Goal: Contribute content: Contribute content

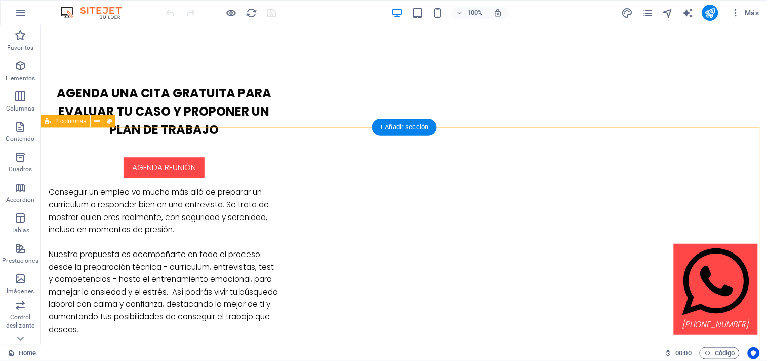
scroll to position [665, 0]
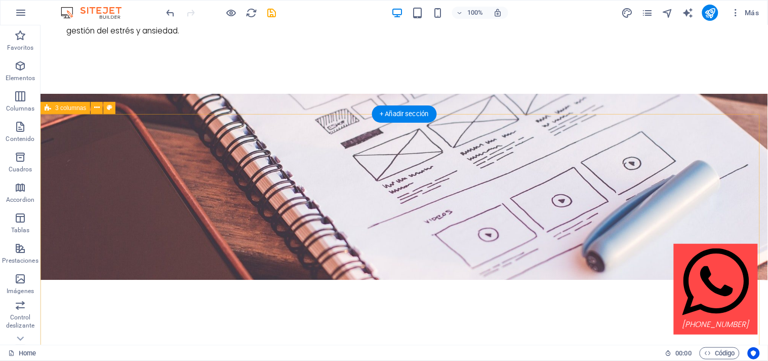
scroll to position [2387, 0]
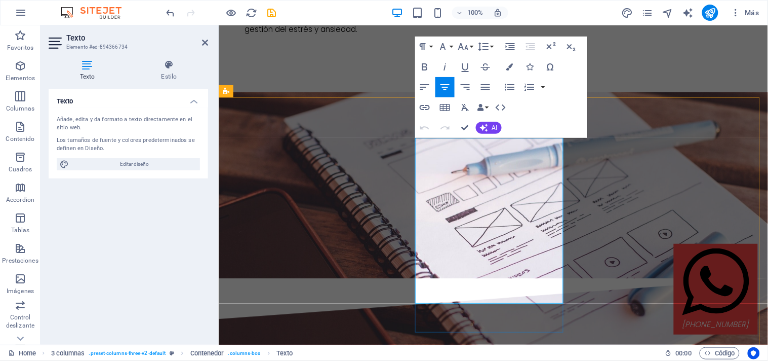
drag, startPoint x: 519, startPoint y: 262, endPoint x: 431, endPoint y: 248, distance: 89.7
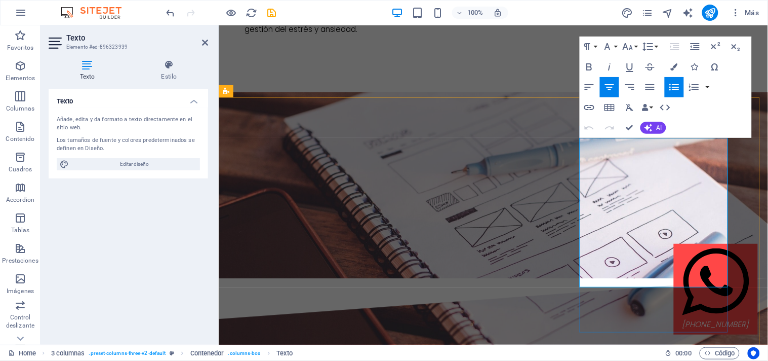
drag, startPoint x: 610, startPoint y: 143, endPoint x: 705, endPoint y: 179, distance: 101.8
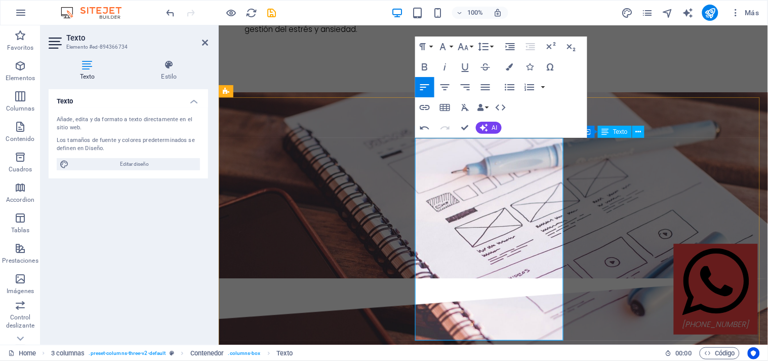
drag, startPoint x: 477, startPoint y: 248, endPoint x: 457, endPoint y: 245, distance: 20.4
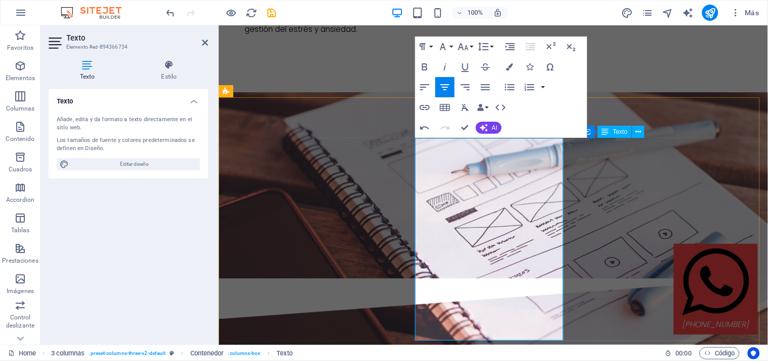
drag, startPoint x: 538, startPoint y: 273, endPoint x: 504, endPoint y: 268, distance: 33.9
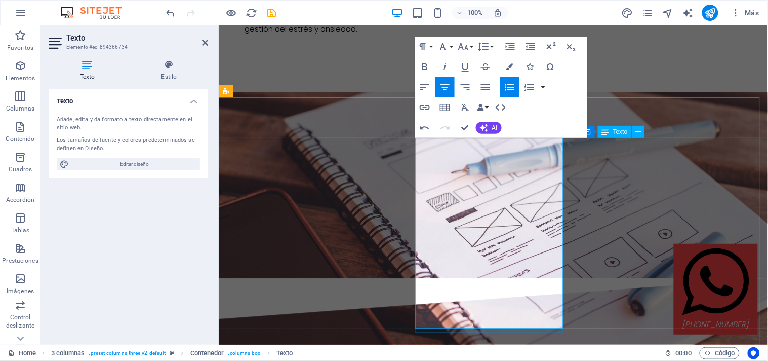
drag, startPoint x: 487, startPoint y: 271, endPoint x: 452, endPoint y: 270, distance: 35.4
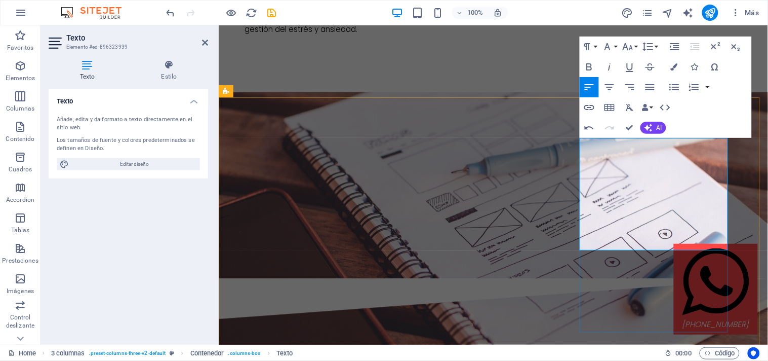
drag, startPoint x: 592, startPoint y: 167, endPoint x: 711, endPoint y: 235, distance: 136.5
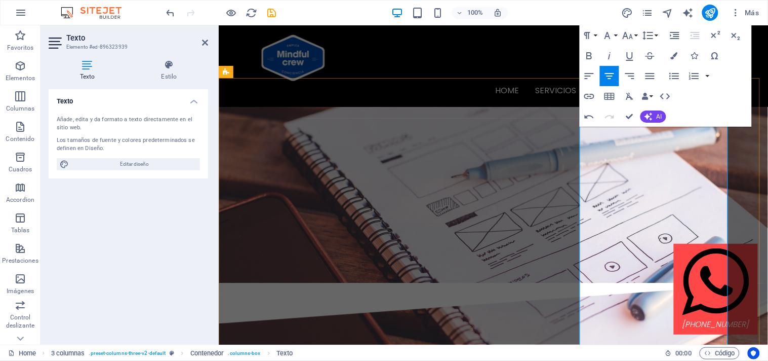
scroll to position [2338, 0]
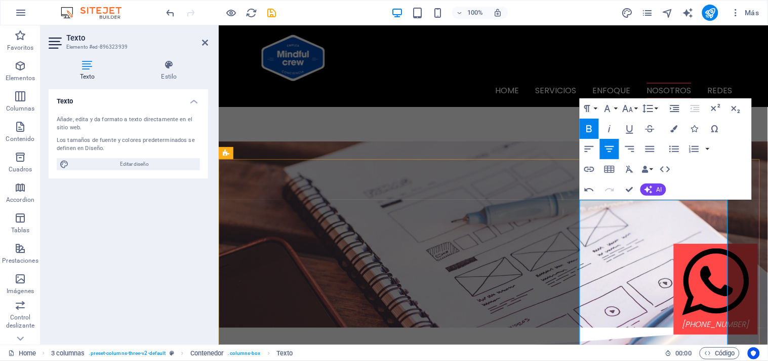
scroll to position [2326, 0]
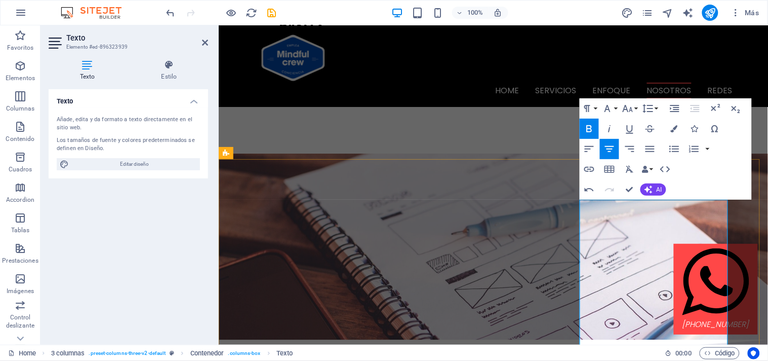
drag, startPoint x: 583, startPoint y: 205, endPoint x: 726, endPoint y: 216, distance: 143.2
click at [592, 127] on icon "button" at bounding box center [589, 129] width 12 height 12
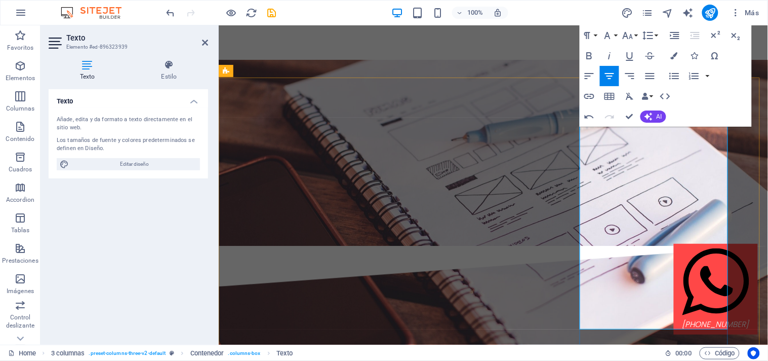
scroll to position [2426, 0]
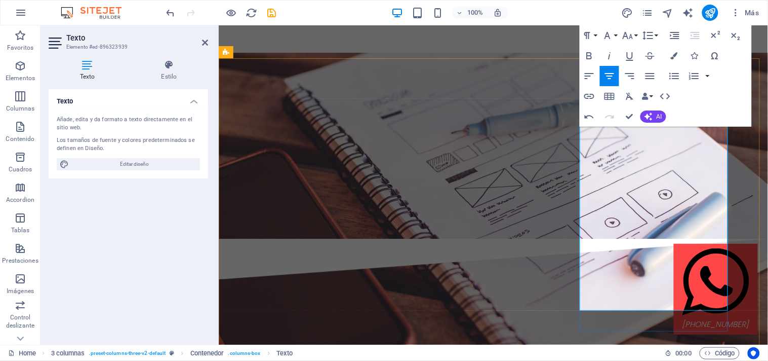
drag, startPoint x: 675, startPoint y: 265, endPoint x: 609, endPoint y: 265, distance: 66.8
drag, startPoint x: 666, startPoint y: 277, endPoint x: 697, endPoint y: 274, distance: 31.0
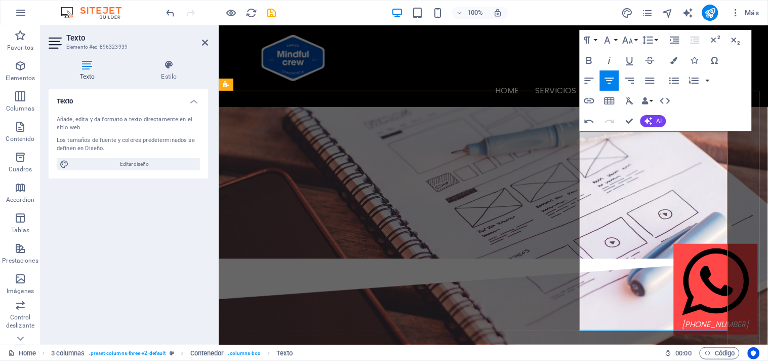
scroll to position [2393, 0]
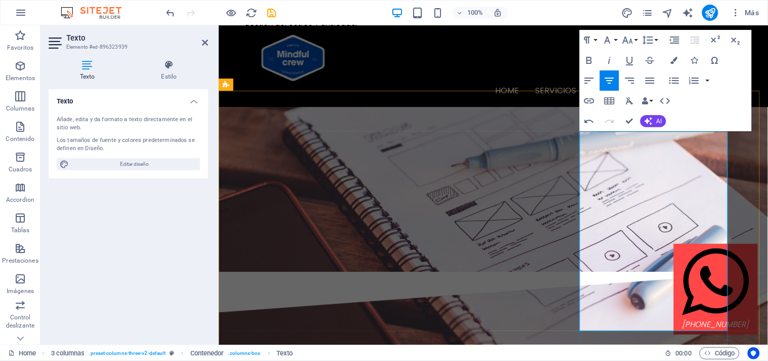
drag, startPoint x: 583, startPoint y: 137, endPoint x: 694, endPoint y: 244, distance: 154.0
drag, startPoint x: 580, startPoint y: 162, endPoint x: 682, endPoint y: 247, distance: 132.2
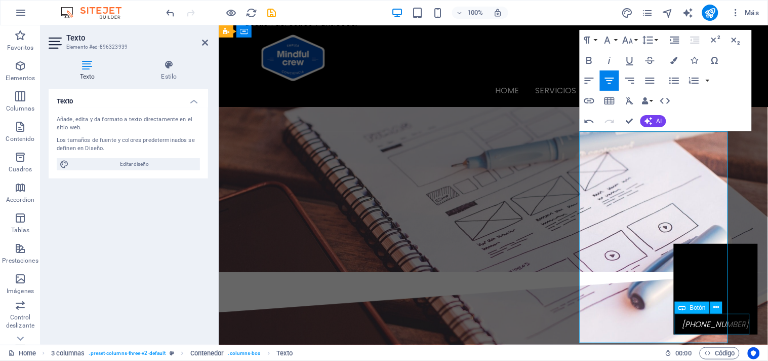
drag, startPoint x: 583, startPoint y: 258, endPoint x: 717, endPoint y: 327, distance: 150.8
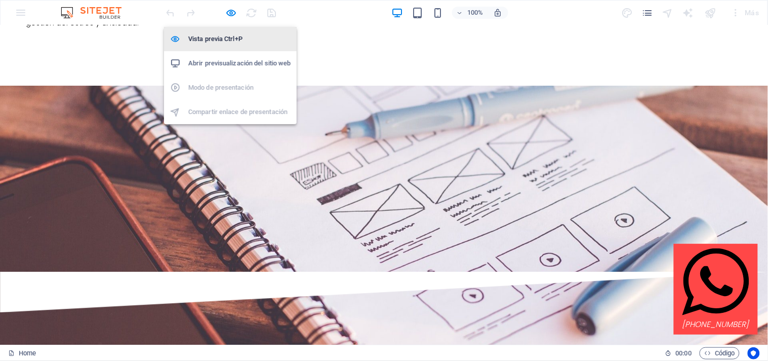
click at [235, 38] on h6 "Vista previa Ctrl+P" at bounding box center [239, 39] width 102 height 12
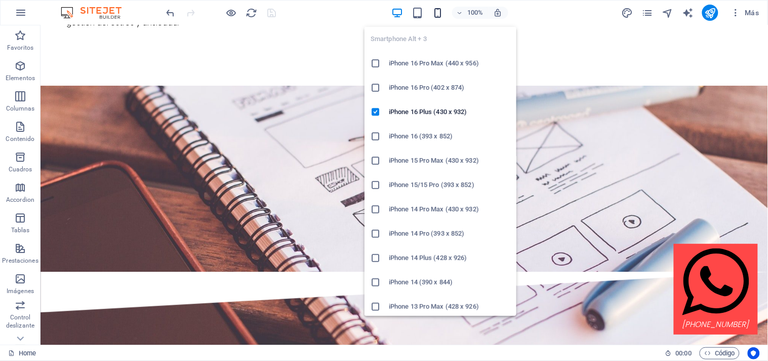
click at [434, 14] on icon "button" at bounding box center [438, 13] width 12 height 12
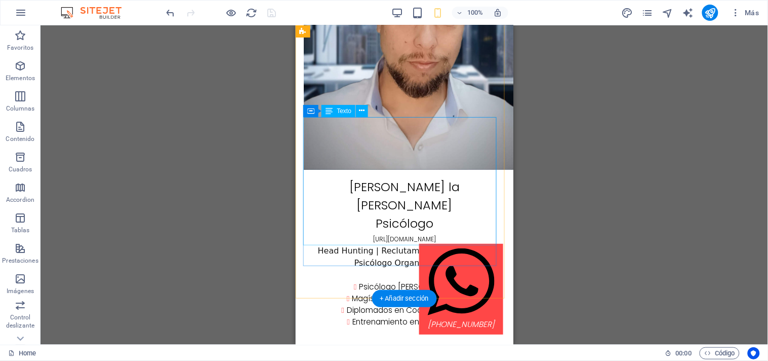
scroll to position [3862, 0]
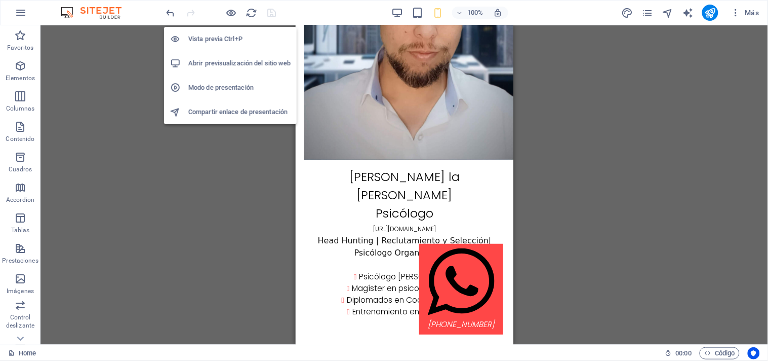
click at [235, 36] on h6 "Vista previa Ctrl+P" at bounding box center [239, 39] width 102 height 12
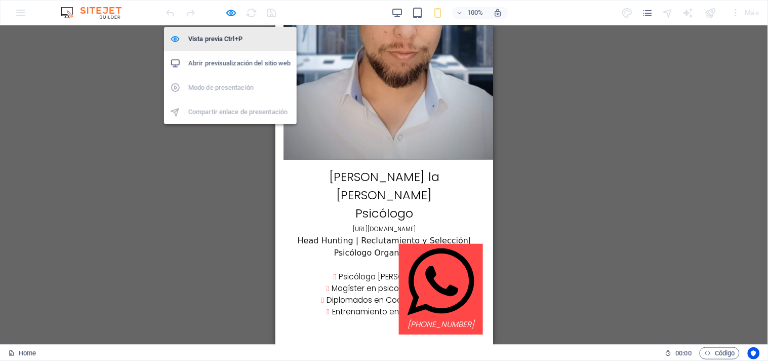
click at [234, 38] on h6 "Vista previa Ctrl+P" at bounding box center [239, 39] width 102 height 12
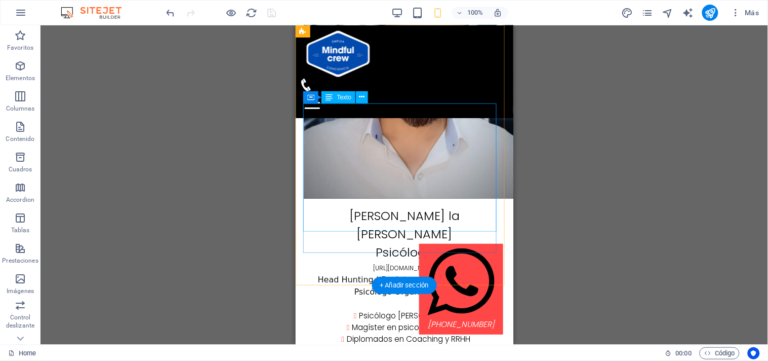
scroll to position [3647, 0]
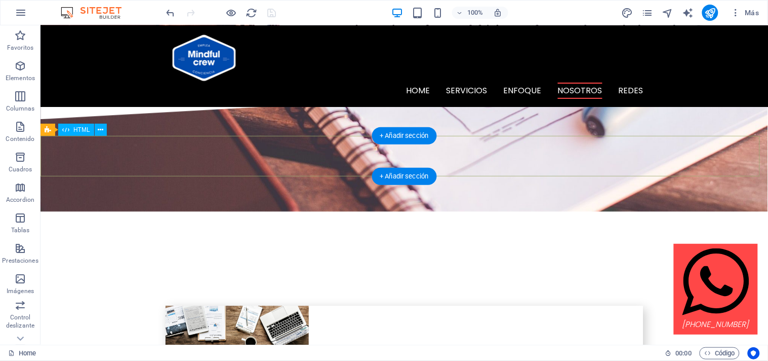
scroll to position [2412, 0]
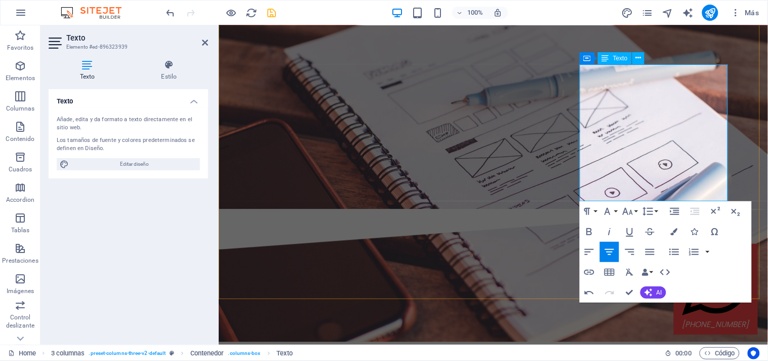
scroll to position [2491, 0]
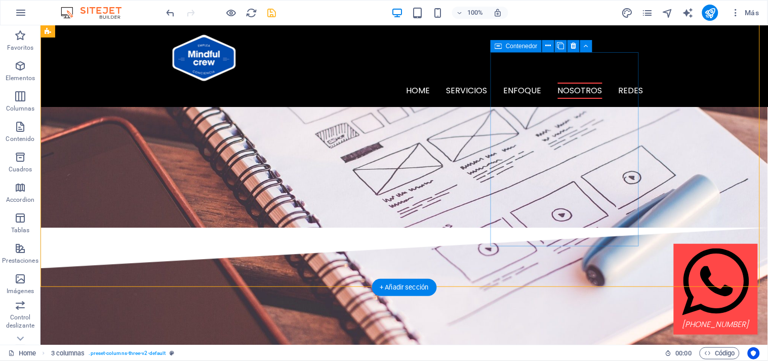
scroll to position [2434, 0]
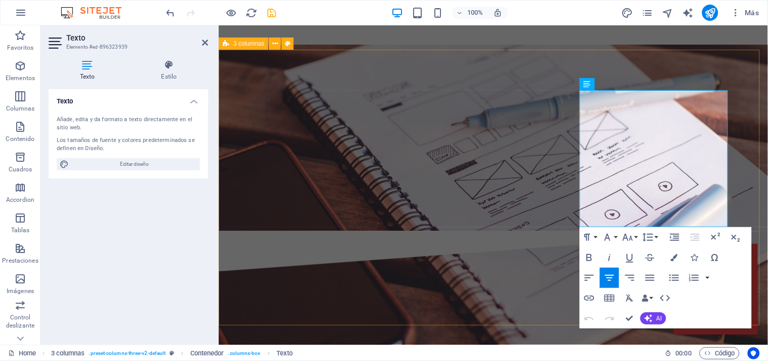
drag, startPoint x: 618, startPoint y: 59, endPoint x: 794, endPoint y: 59, distance: 176.7
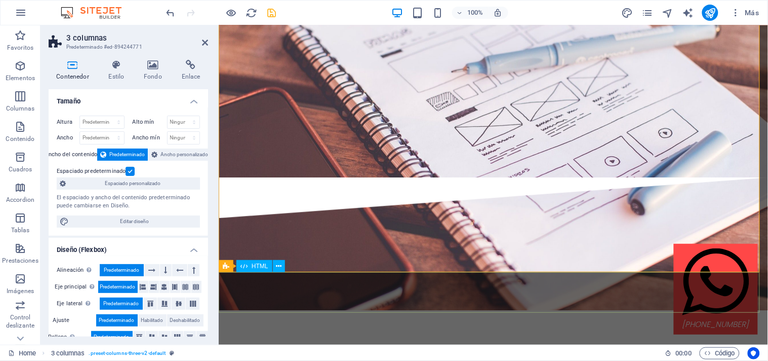
scroll to position [2505, 0]
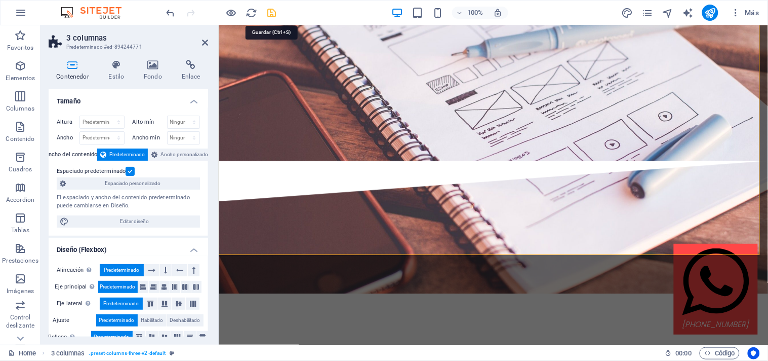
click at [273, 12] on icon "save" at bounding box center [272, 13] width 12 height 12
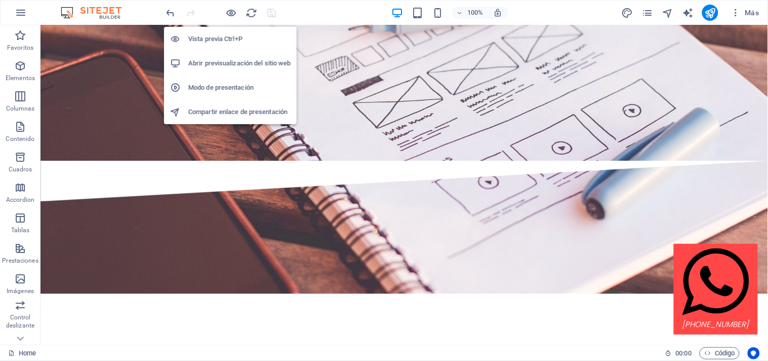
click at [225, 37] on h6 "Vista previa Ctrl+P" at bounding box center [239, 39] width 102 height 12
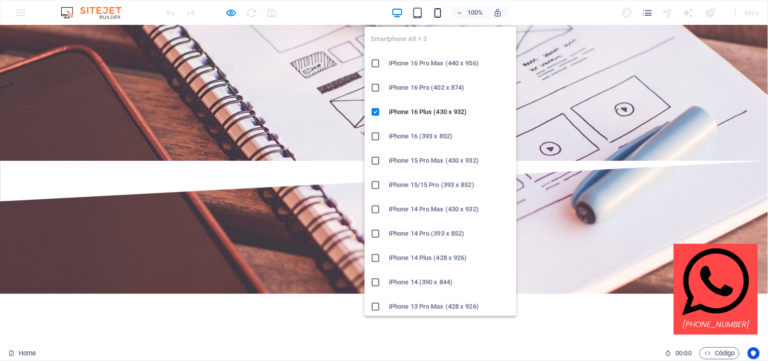
click at [439, 12] on icon "button" at bounding box center [438, 13] width 12 height 12
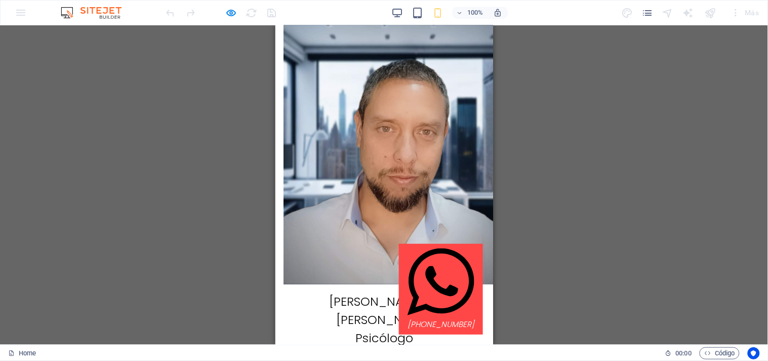
scroll to position [3739, 0]
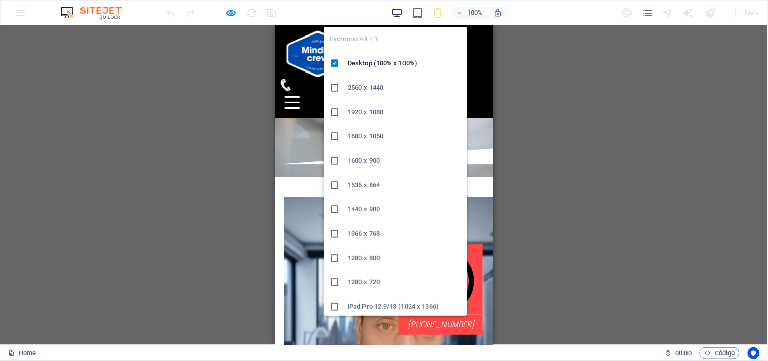
scroll to position [2625, 0]
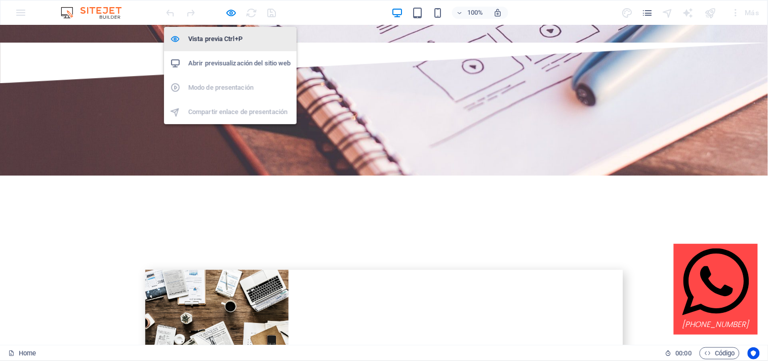
click at [237, 39] on h6 "Vista previa Ctrl+P" at bounding box center [239, 39] width 102 height 12
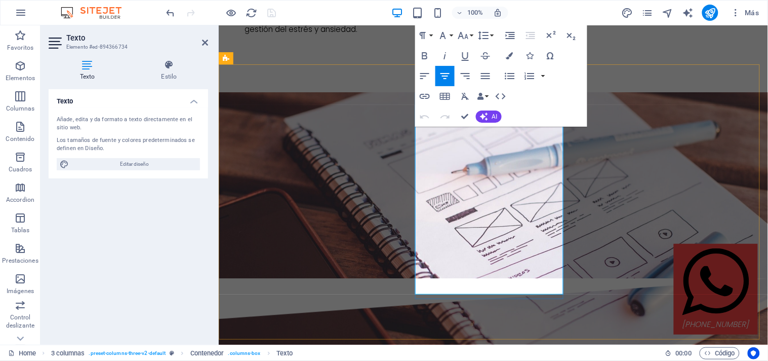
scroll to position [2422, 0]
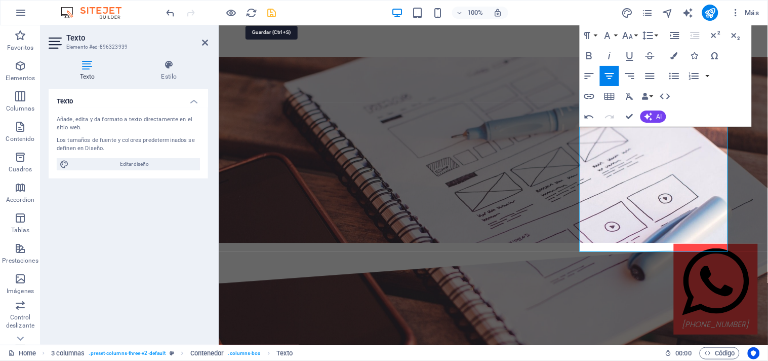
click at [275, 12] on icon "save" at bounding box center [272, 13] width 12 height 12
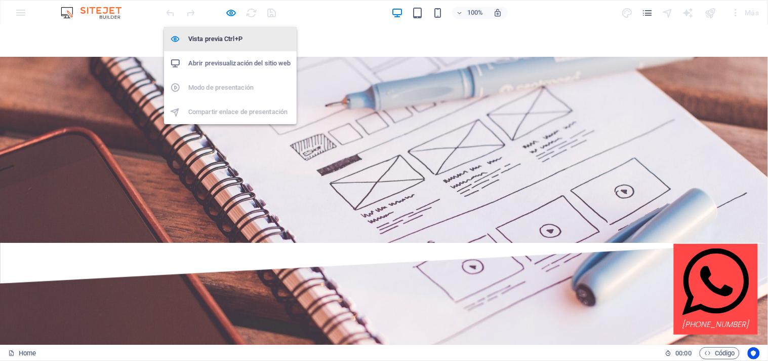
click at [231, 37] on h6 "Vista previa Ctrl+P" at bounding box center [239, 39] width 102 height 12
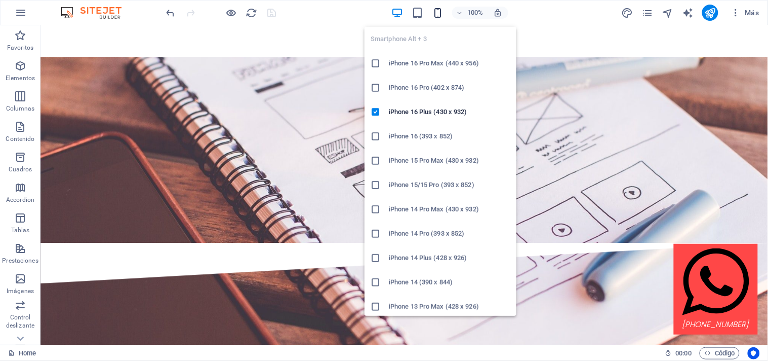
click at [438, 13] on icon "button" at bounding box center [438, 13] width 12 height 12
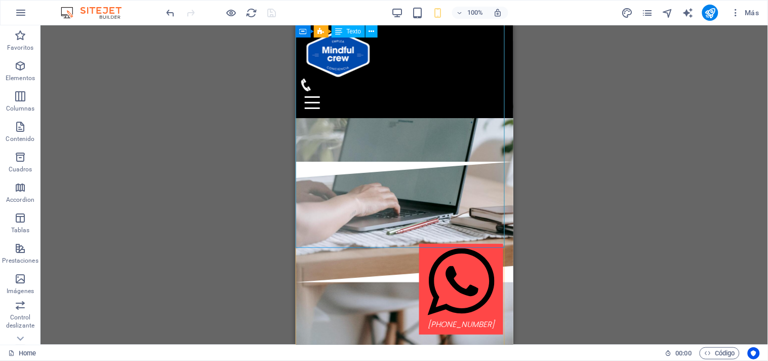
scroll to position [889, 0]
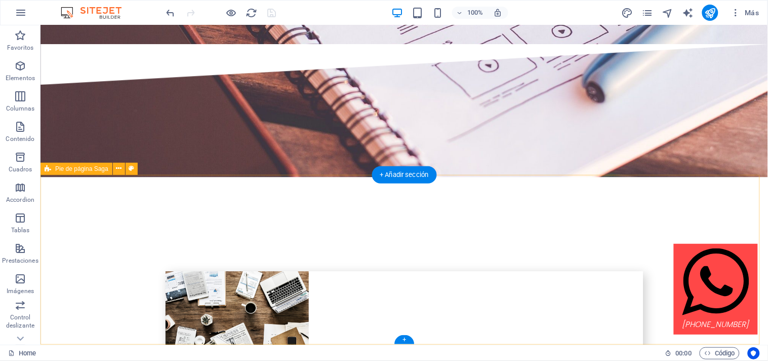
scroll to position [2625, 0]
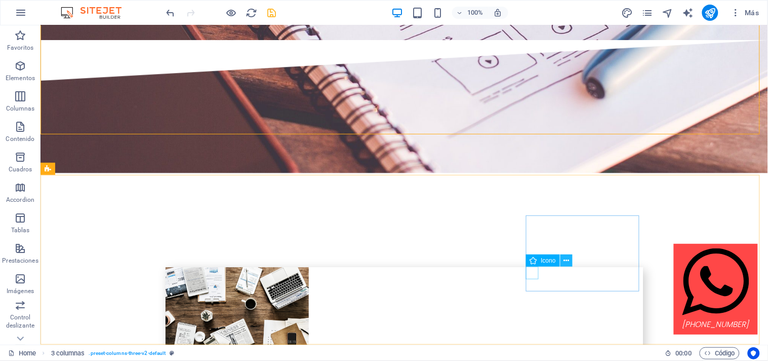
click at [568, 261] on icon at bounding box center [567, 260] width 6 height 11
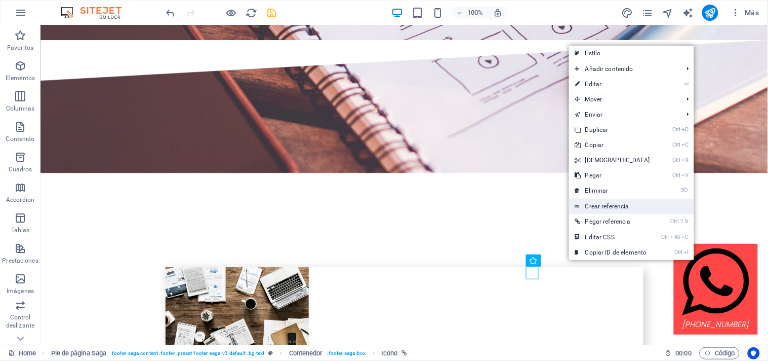
click at [615, 205] on link "Crear referencia" at bounding box center [631, 205] width 125 height 15
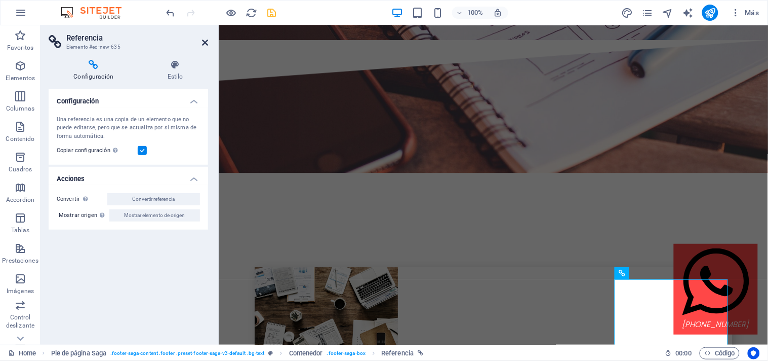
click at [206, 41] on icon at bounding box center [205, 42] width 6 height 8
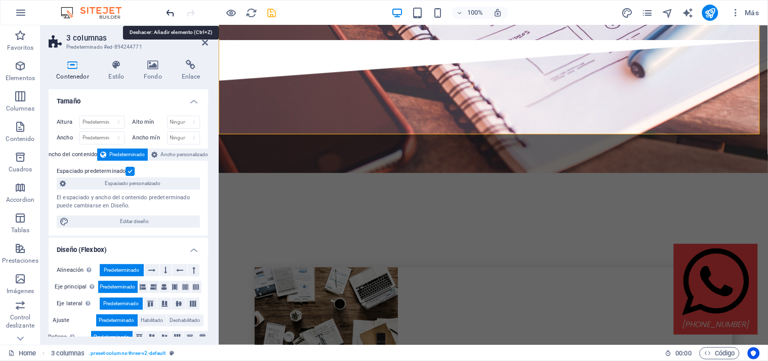
click at [171, 15] on icon "undo" at bounding box center [171, 13] width 12 height 12
click at [170, 15] on icon "undo" at bounding box center [171, 13] width 12 height 12
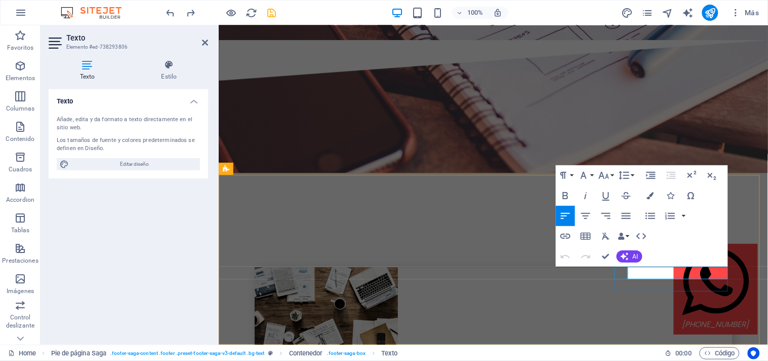
select select "xMidYMid"
select select "px"
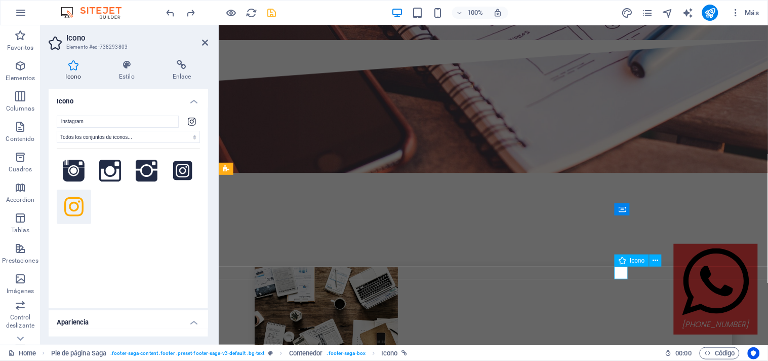
click at [180, 66] on icon at bounding box center [181, 65] width 53 height 10
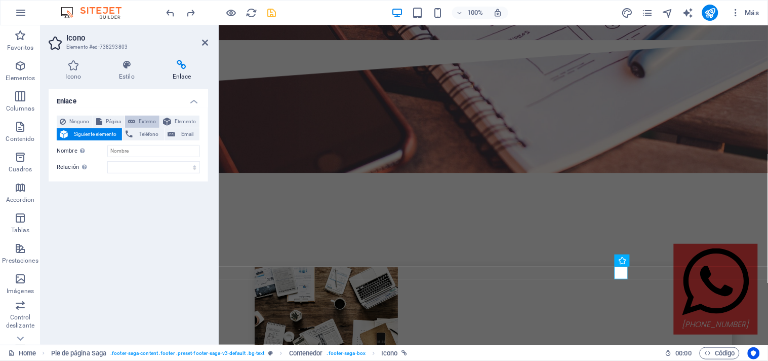
click at [143, 122] on span "Externo" at bounding box center [147, 121] width 18 height 12
select select "blank"
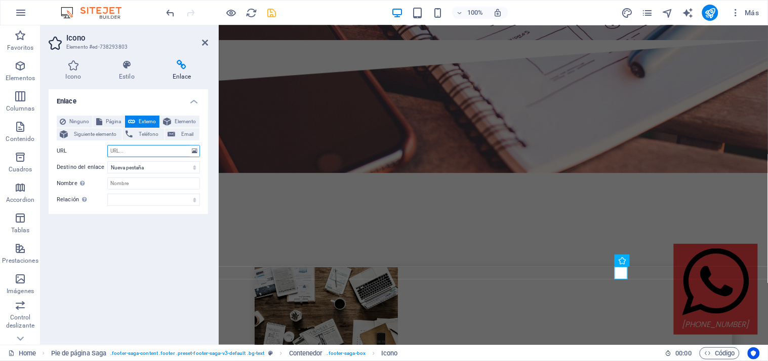
paste input "[URL][DOMAIN_NAME][PERSON_NAME][DOMAIN_NAME]"
type input "[URL][DOMAIN_NAME][PERSON_NAME][DOMAIN_NAME]"
click at [165, 231] on div "Enlace Ninguno Página Externo Elemento Siguiente elemento Teléfono Email Página…" at bounding box center [128, 212] width 159 height 247
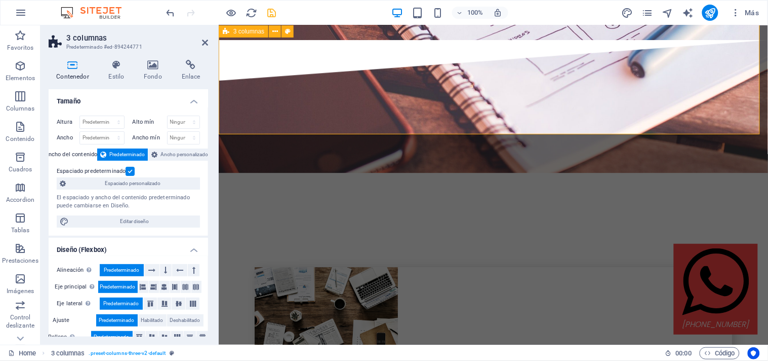
click at [271, 13] on icon "save" at bounding box center [272, 13] width 12 height 12
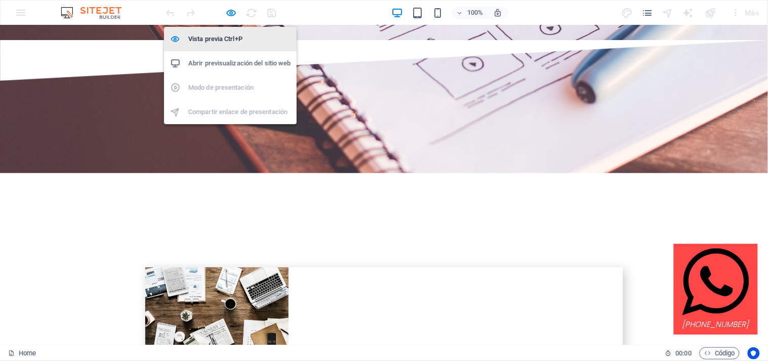
click at [232, 33] on h6 "Vista previa Ctrl+P" at bounding box center [239, 39] width 102 height 12
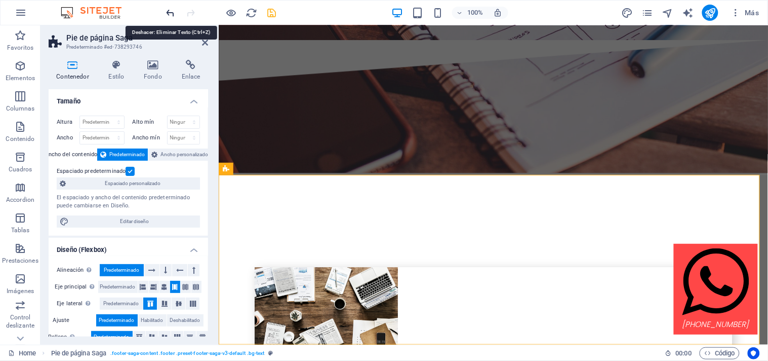
click at [172, 9] on icon "undo" at bounding box center [171, 13] width 12 height 12
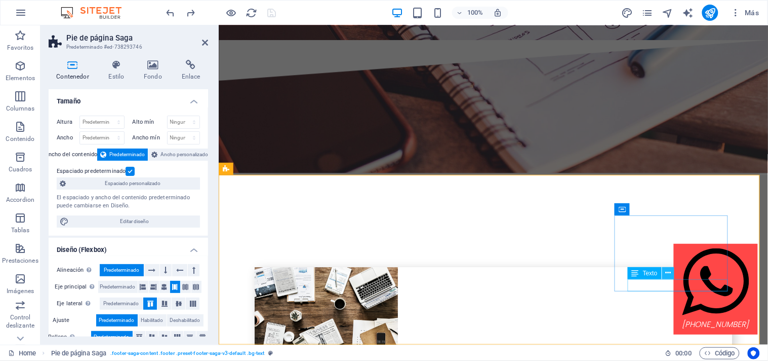
click at [670, 270] on icon at bounding box center [668, 272] width 6 height 11
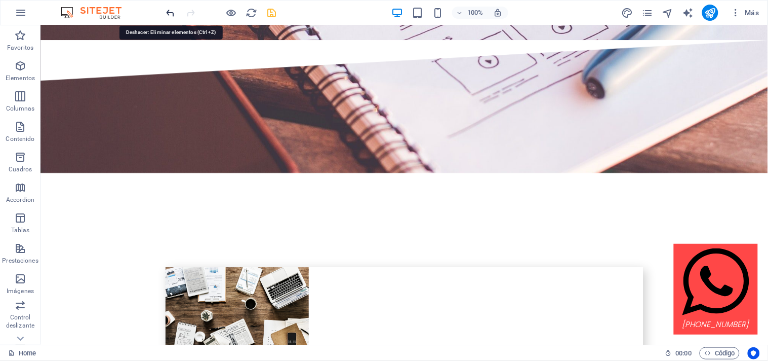
click at [167, 13] on icon "undo" at bounding box center [171, 13] width 12 height 12
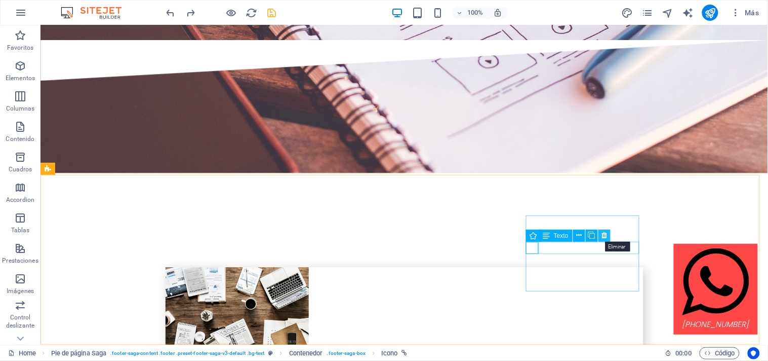
click at [606, 234] on icon at bounding box center [605, 235] width 6 height 11
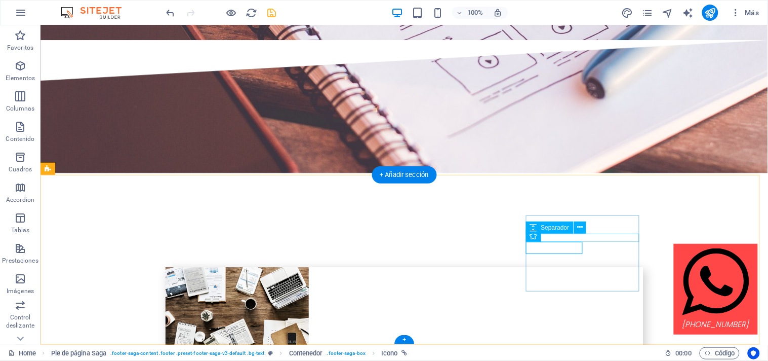
select select "xMidYMid"
select select "px"
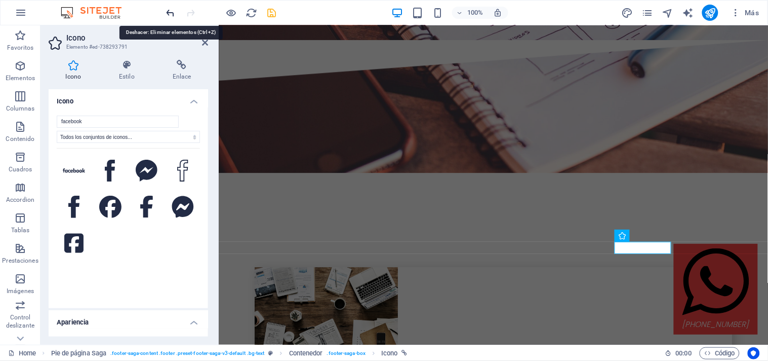
click at [170, 13] on icon "undo" at bounding box center [171, 13] width 12 height 12
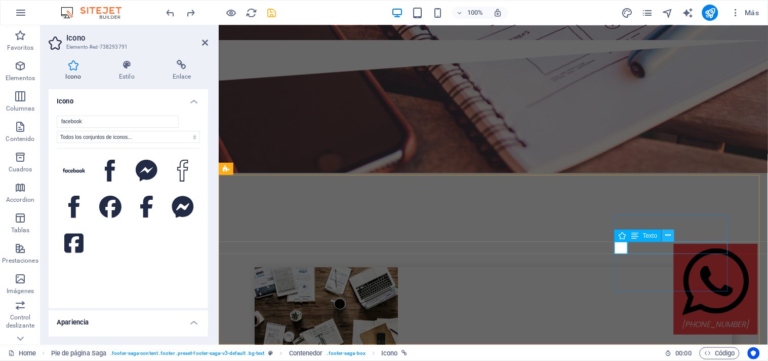
click at [667, 237] on icon at bounding box center [668, 235] width 6 height 11
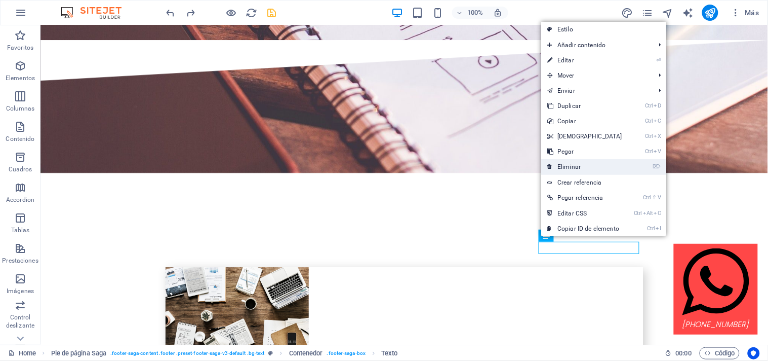
click at [589, 168] on link "⌦ Eliminar" at bounding box center [584, 166] width 87 height 15
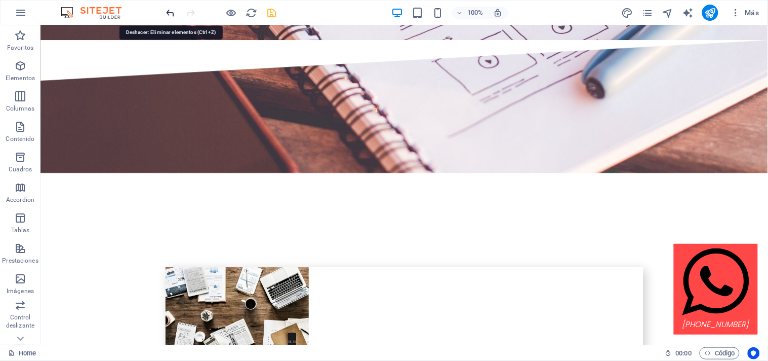
click at [171, 14] on icon "undo" at bounding box center [171, 13] width 12 height 12
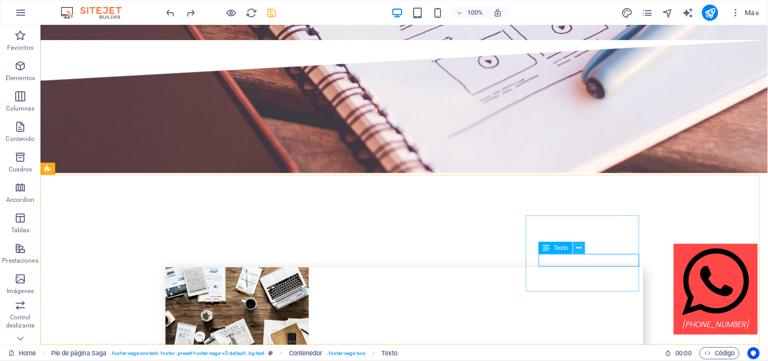
click at [578, 247] on icon at bounding box center [579, 248] width 6 height 11
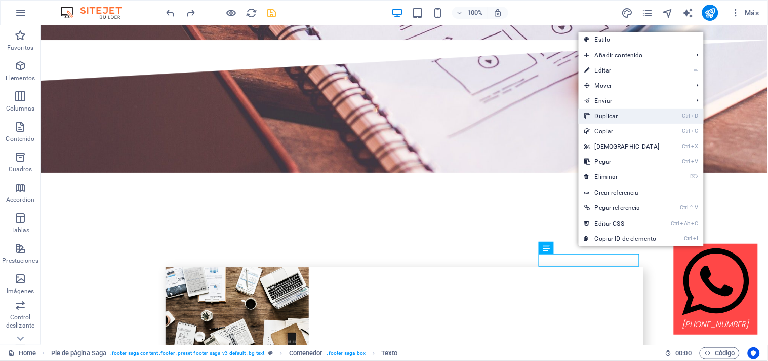
click at [624, 115] on link "Ctrl D Duplicar" at bounding box center [622, 115] width 87 height 15
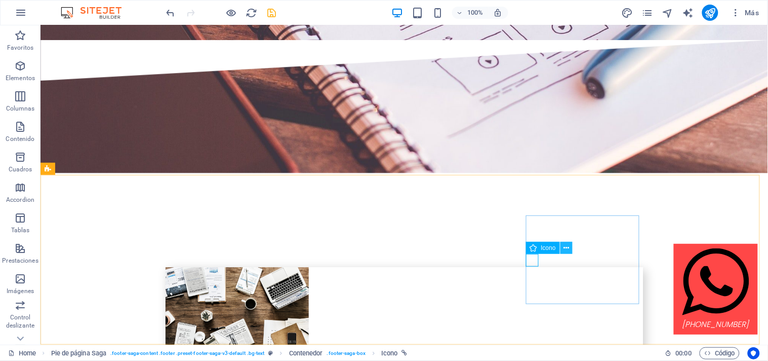
click at [565, 247] on icon at bounding box center [567, 248] width 6 height 11
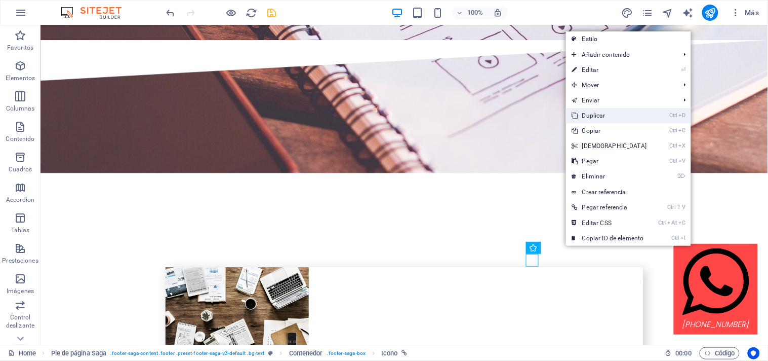
click at [588, 113] on link "Ctrl D Duplicar" at bounding box center [609, 115] width 87 height 15
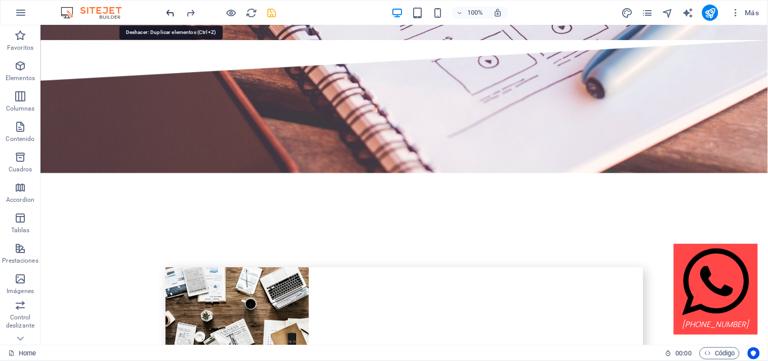
click at [173, 13] on icon "undo" at bounding box center [171, 13] width 12 height 12
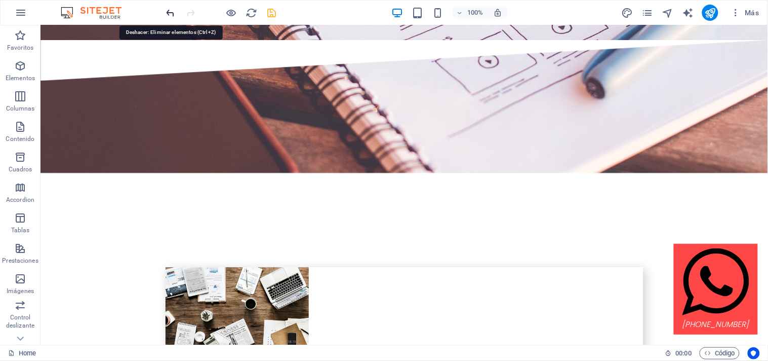
click at [167, 13] on icon "undo" at bounding box center [171, 13] width 12 height 12
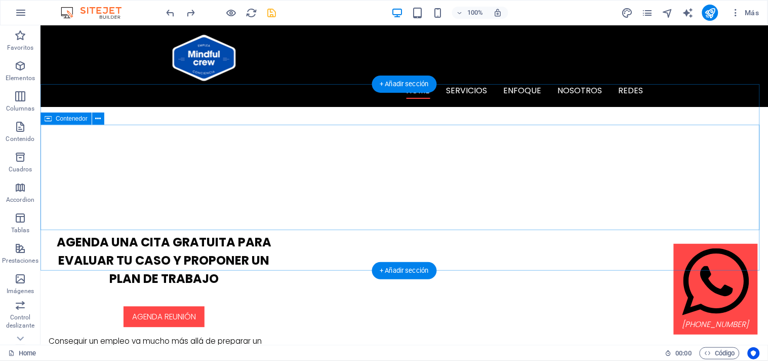
scroll to position [494, 0]
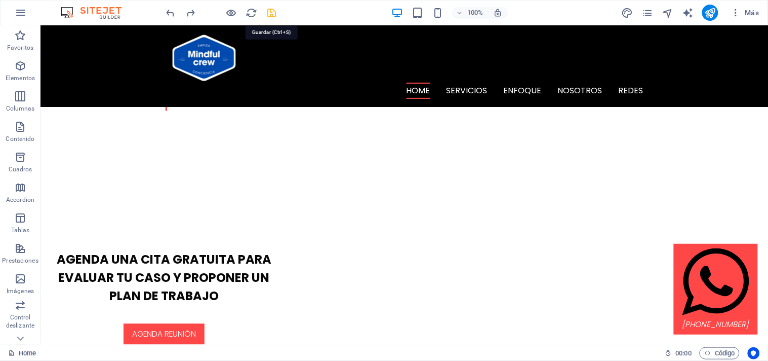
click at [275, 13] on icon "save" at bounding box center [272, 13] width 12 height 12
click at [0, 0] on icon "publish" at bounding box center [0, 0] width 0 height 0
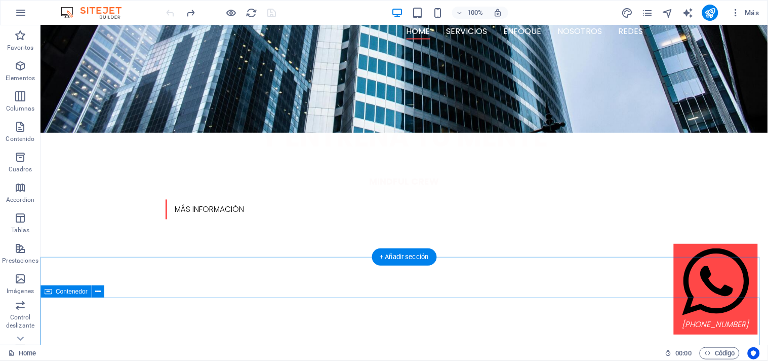
scroll to position [422, 0]
